Goal: Transaction & Acquisition: Purchase product/service

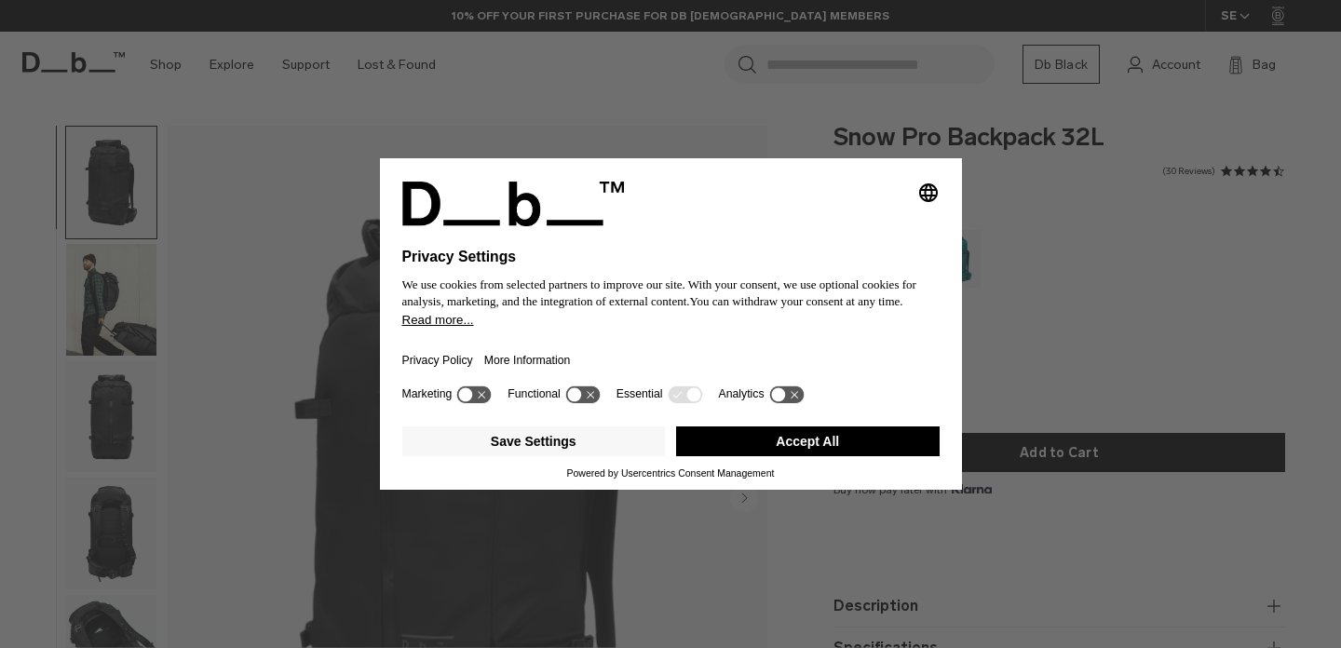
click at [817, 451] on button "Accept All" at bounding box center [808, 442] width 264 height 30
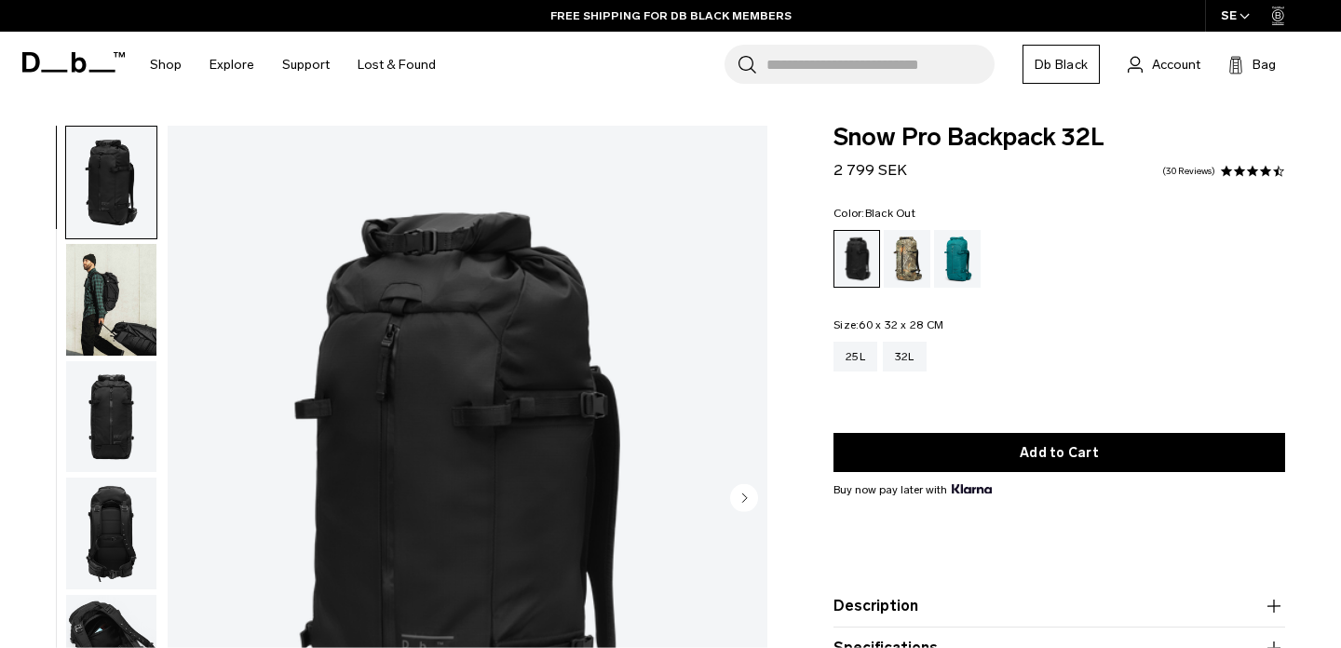
click at [1030, 254] on ul at bounding box center [1060, 259] width 452 height 58
click at [1182, 64] on span "Account" at bounding box center [1176, 65] width 48 height 20
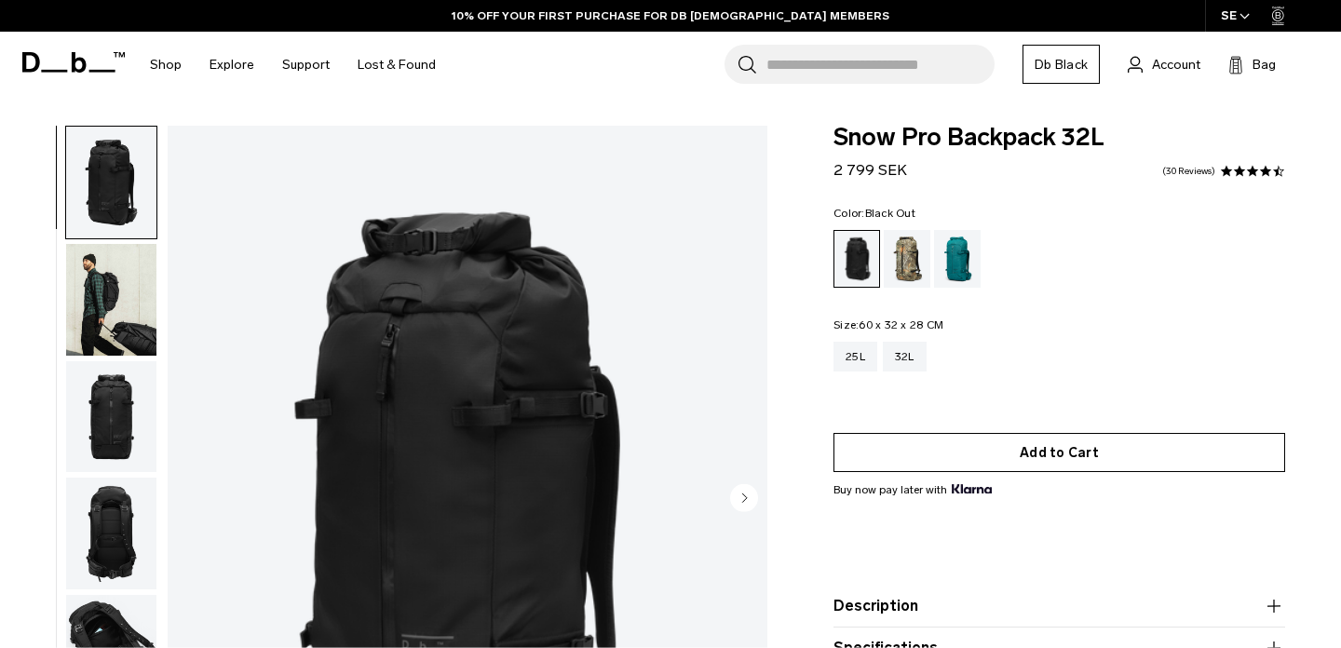
click at [1070, 442] on button "Add to Cart" at bounding box center [1060, 452] width 452 height 39
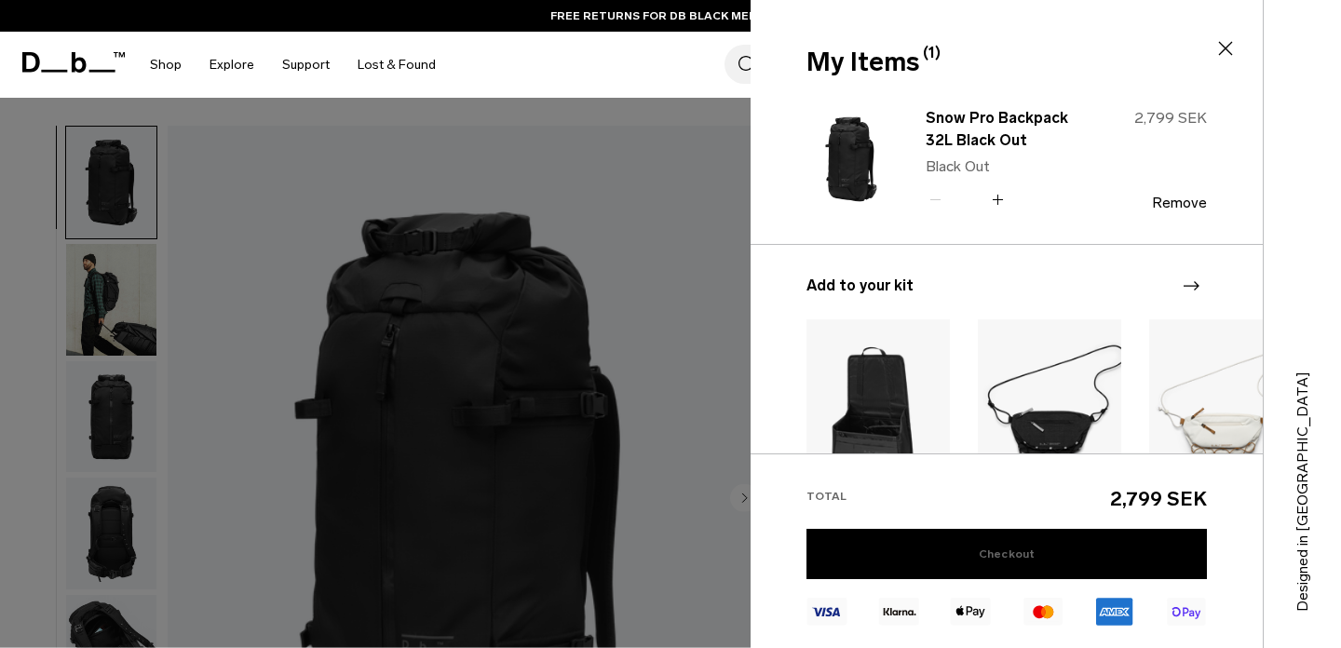
click at [994, 555] on link "Checkout" at bounding box center [1007, 554] width 401 height 50
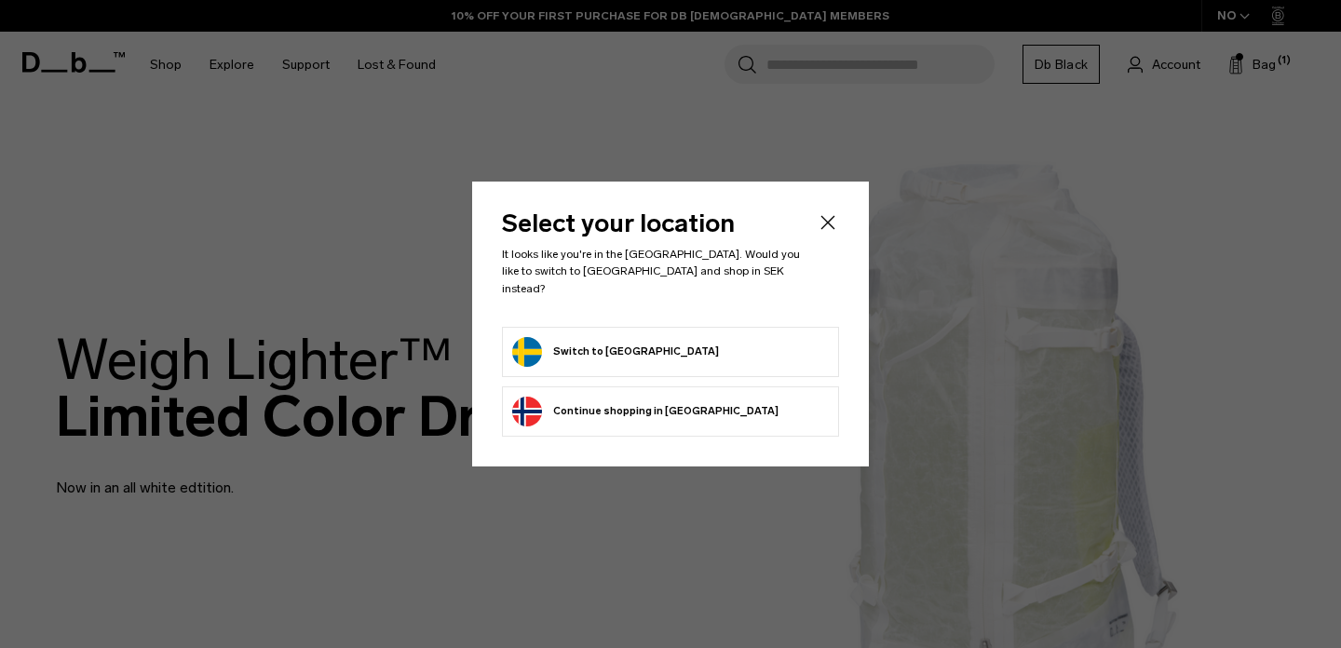
click at [616, 340] on button "Switch to Sweden" at bounding box center [615, 352] width 207 height 30
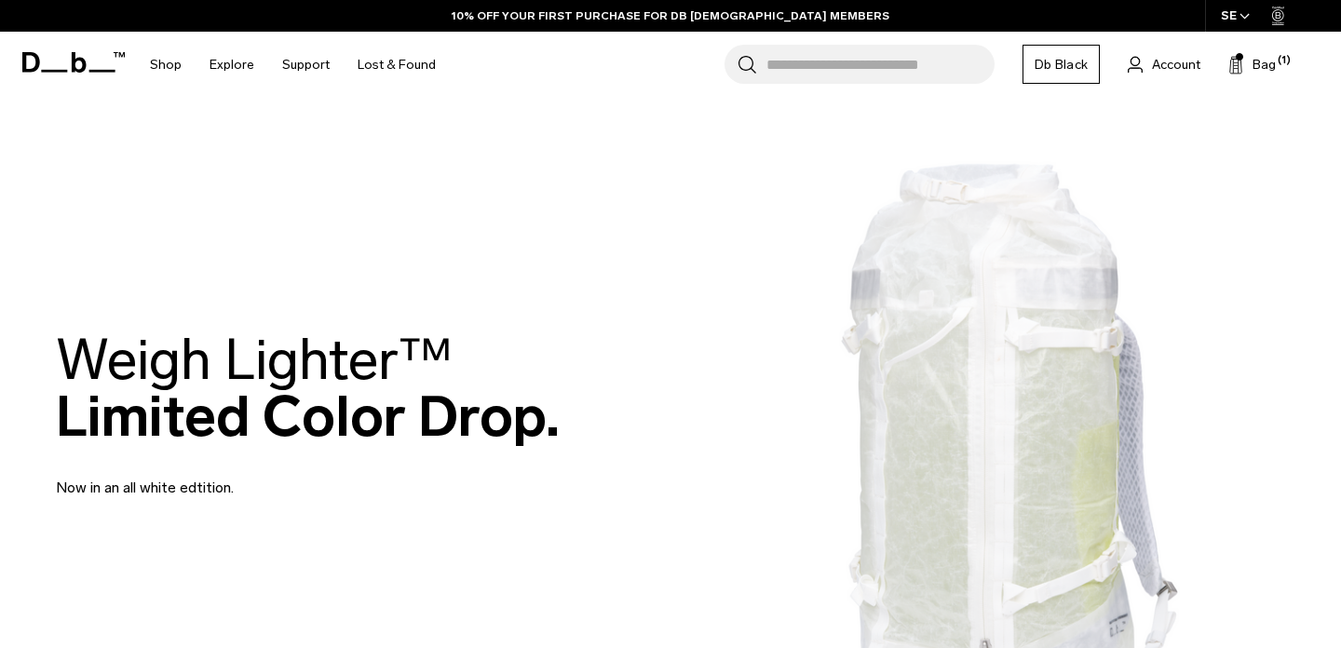
click at [56, 61] on icon at bounding box center [73, 62] width 102 height 20
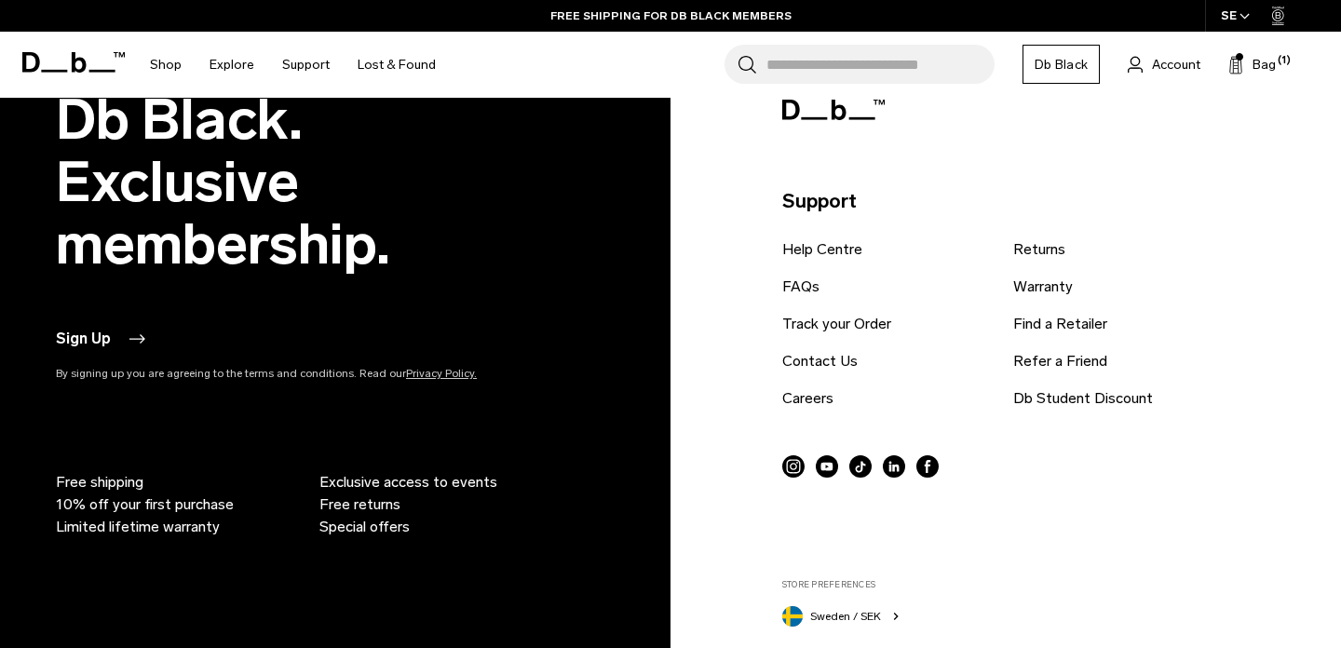
scroll to position [3746, 0]
click at [815, 357] on link "Contact Us" at bounding box center [820, 362] width 75 height 22
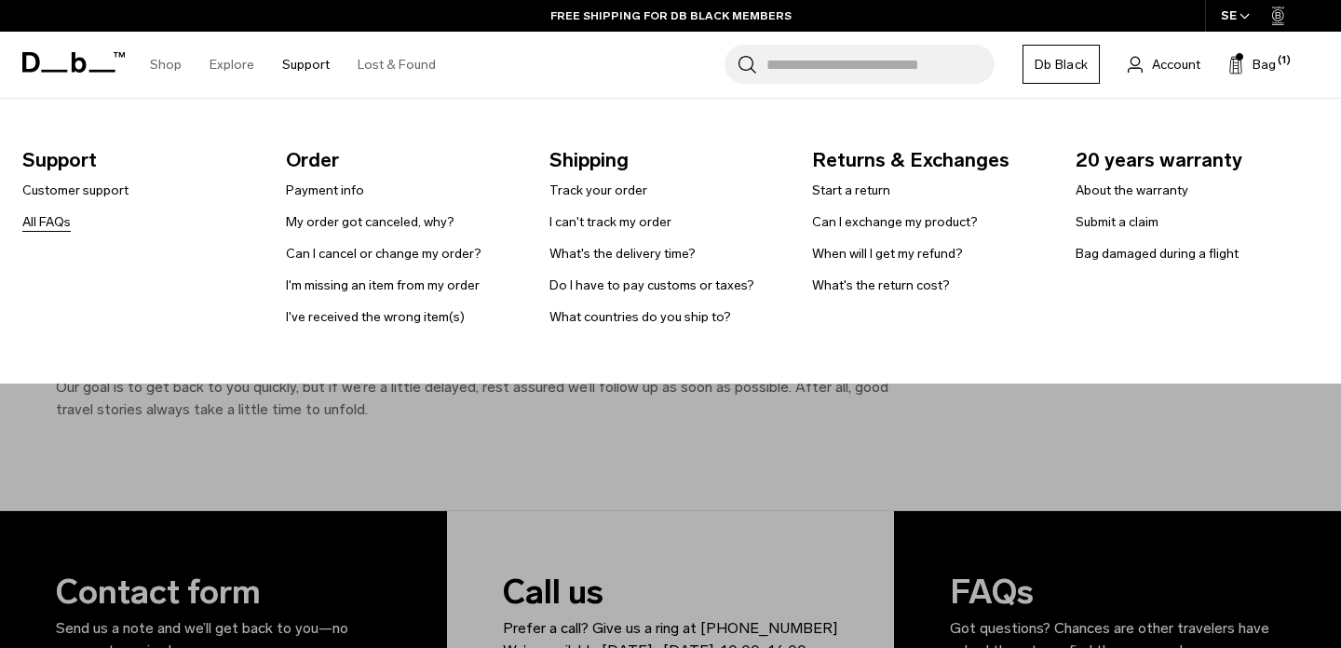
click at [40, 220] on link "All FAQs" at bounding box center [46, 222] width 48 height 20
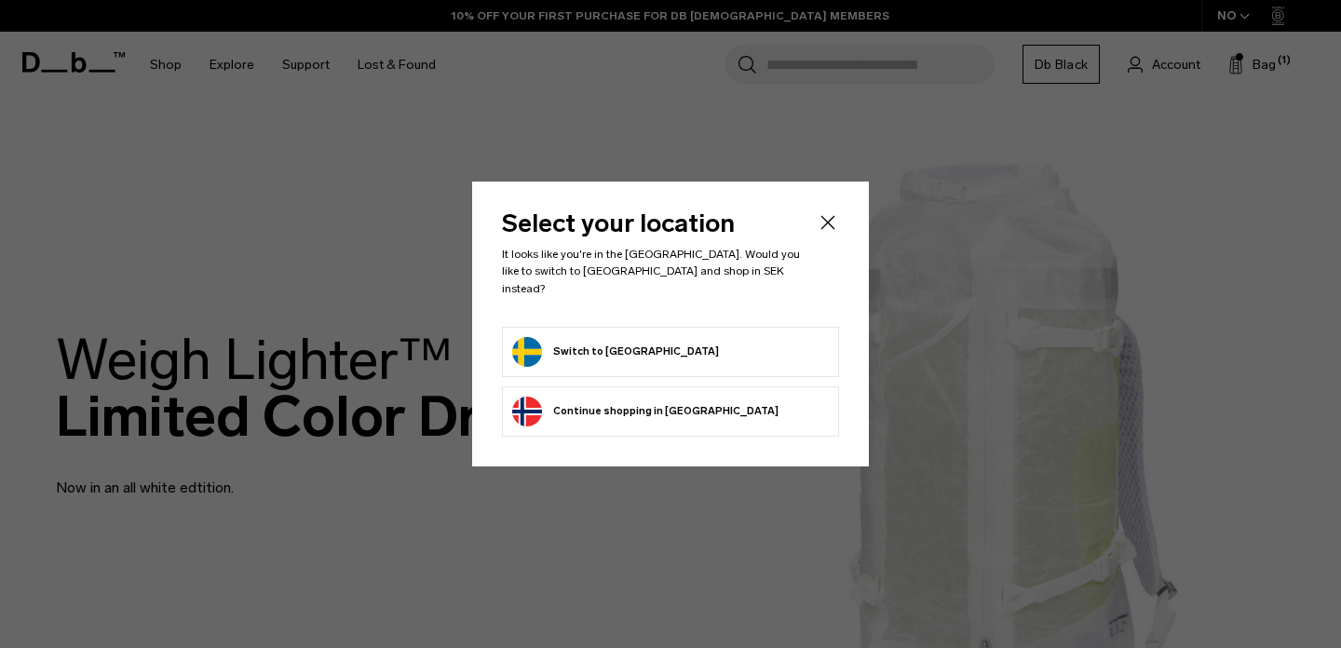
click at [826, 230] on icon "Close" at bounding box center [829, 223] width 14 height 14
